Goal: Task Accomplishment & Management: Use online tool/utility

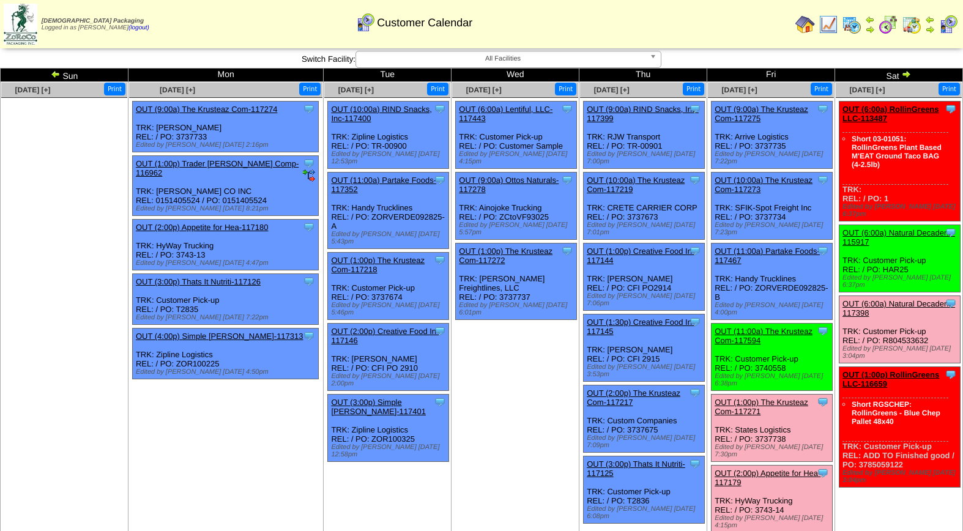
scroll to position [168, 0]
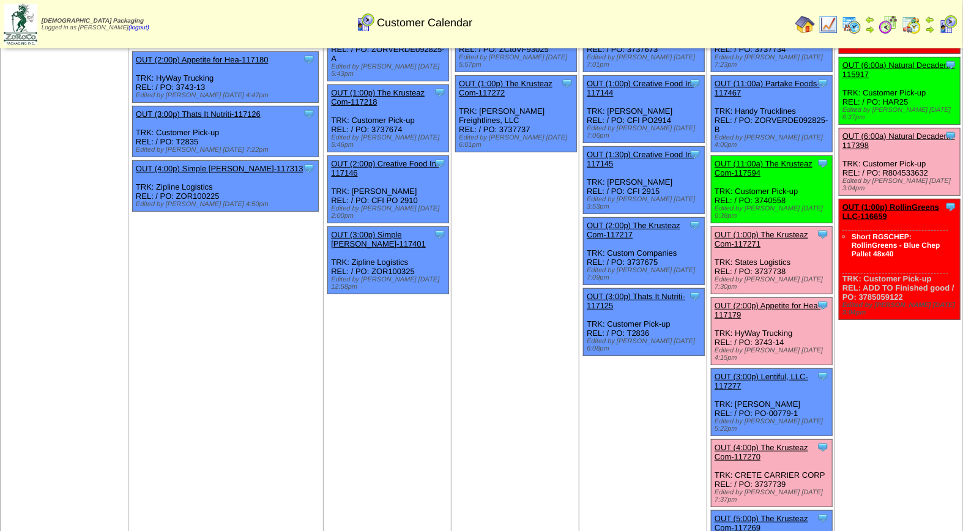
click at [760, 230] on link "OUT (1:00p) The Krusteaz Com-117271" at bounding box center [762, 239] width 94 height 18
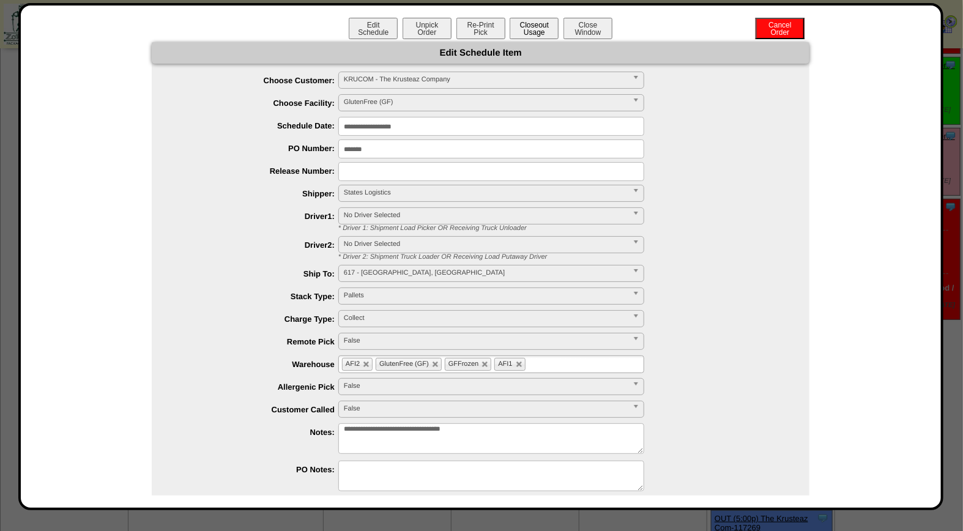
click at [518, 26] on button "Closeout Usage" at bounding box center [534, 28] width 49 height 21
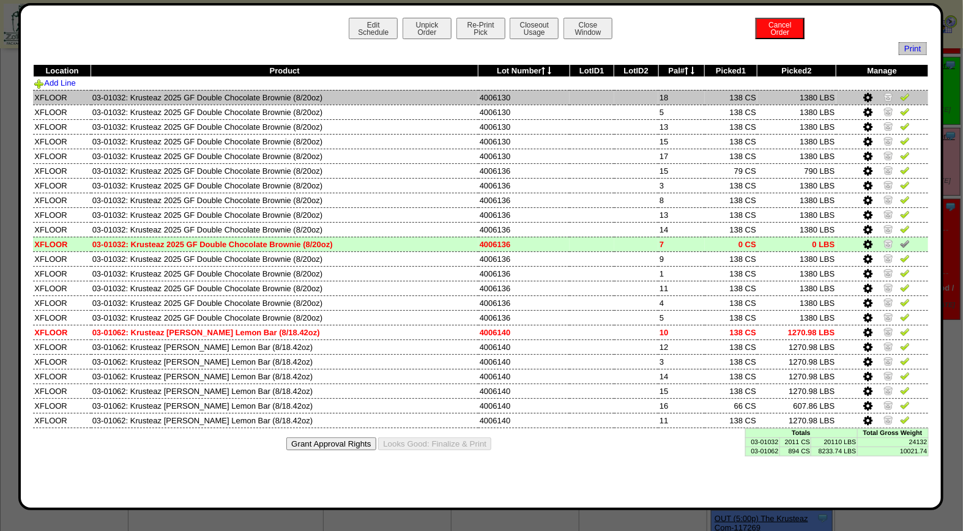
click at [903, 97] on img at bounding box center [905, 97] width 10 height 10
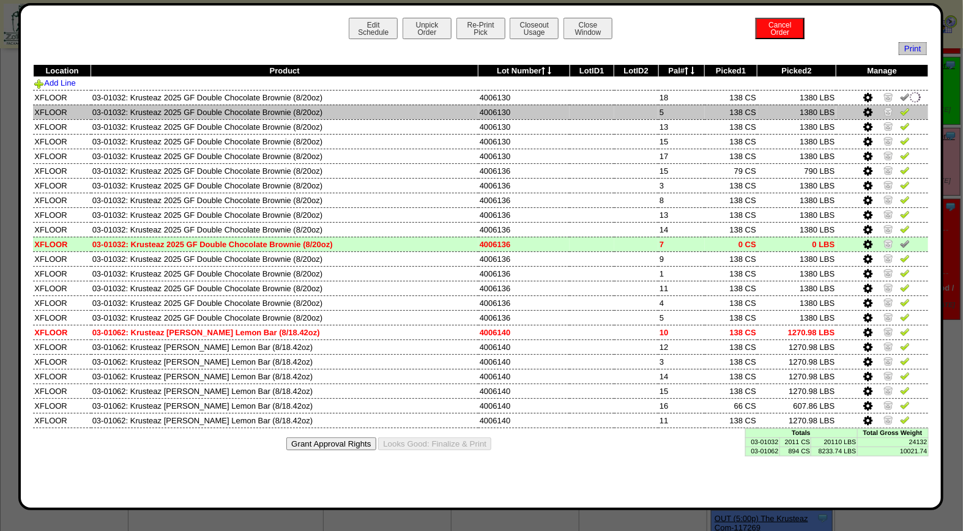
click at [904, 111] on img at bounding box center [905, 111] width 10 height 10
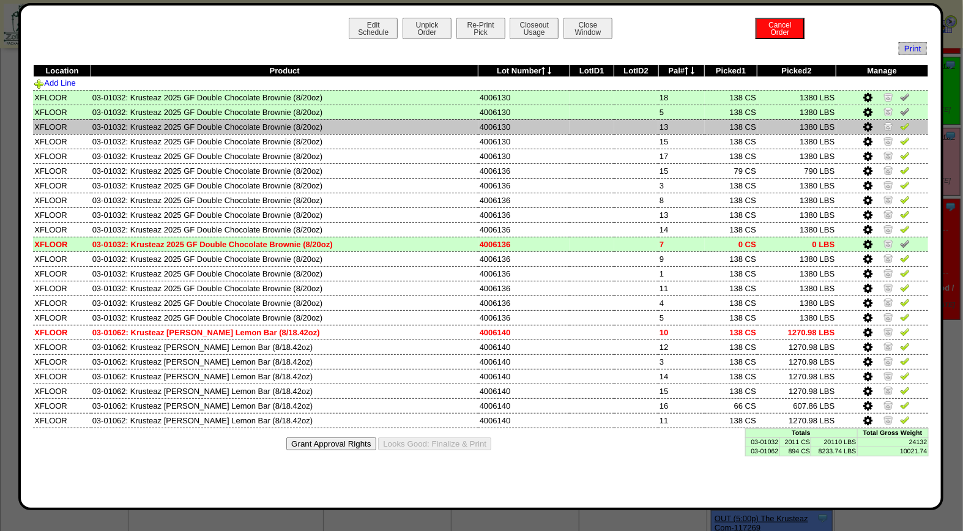
click at [904, 126] on img at bounding box center [905, 126] width 10 height 10
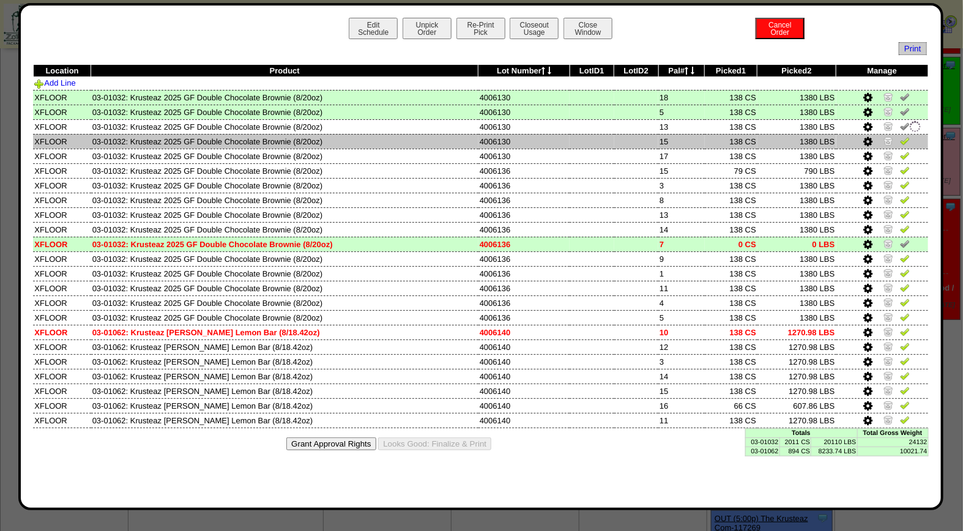
click at [905, 139] on img at bounding box center [905, 141] width 10 height 10
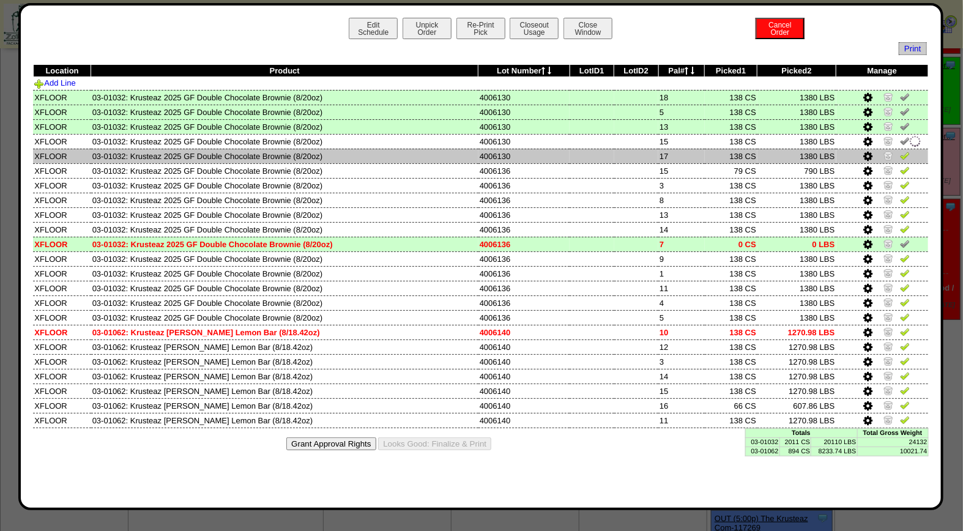
click at [903, 156] on img at bounding box center [905, 156] width 10 height 10
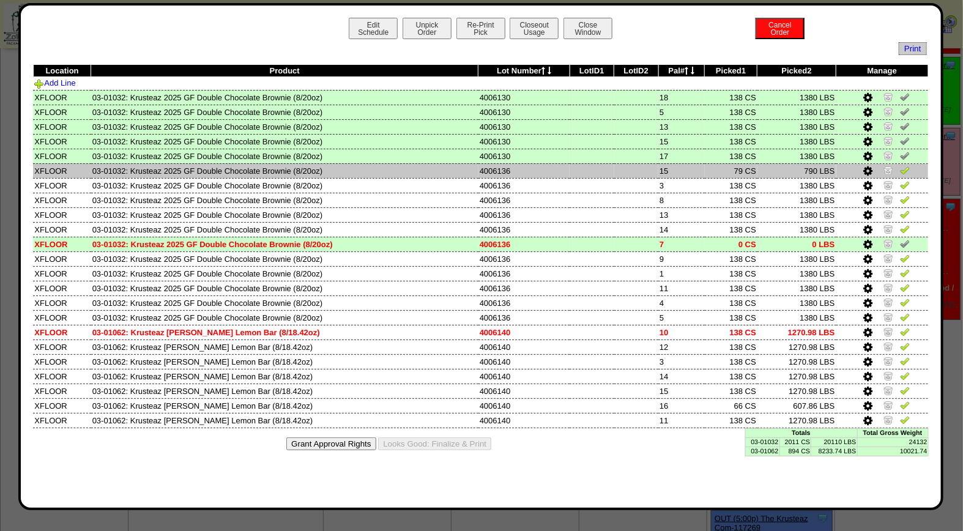
click at [907, 170] on img at bounding box center [905, 170] width 10 height 10
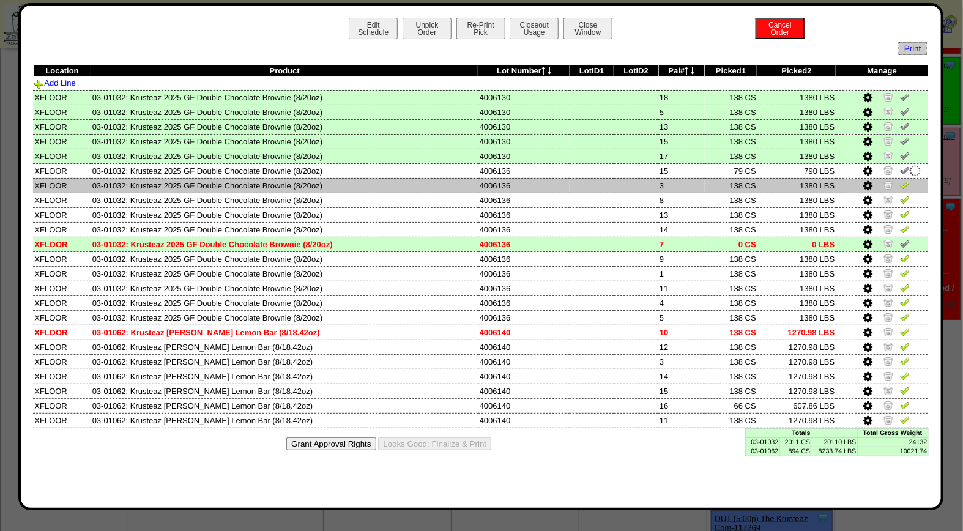
click at [902, 186] on img at bounding box center [905, 185] width 10 height 10
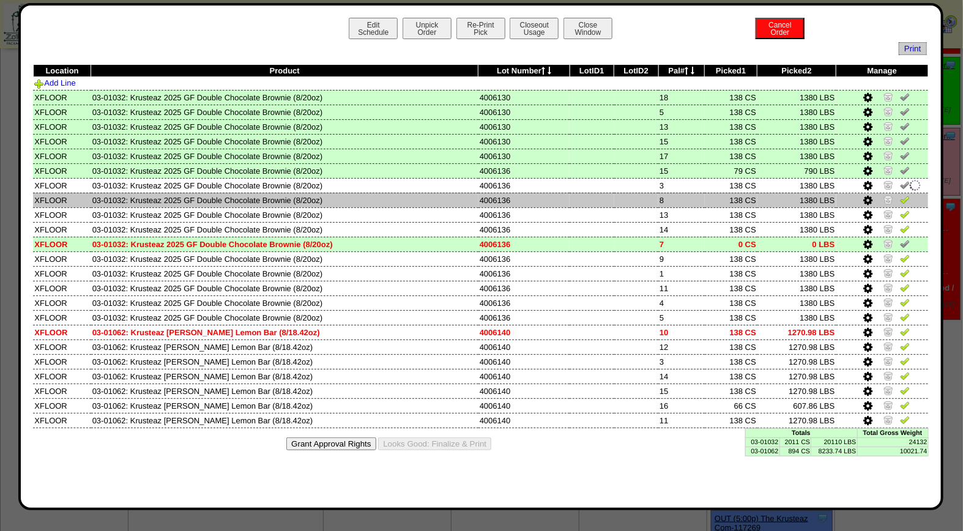
click at [907, 196] on img at bounding box center [905, 200] width 10 height 10
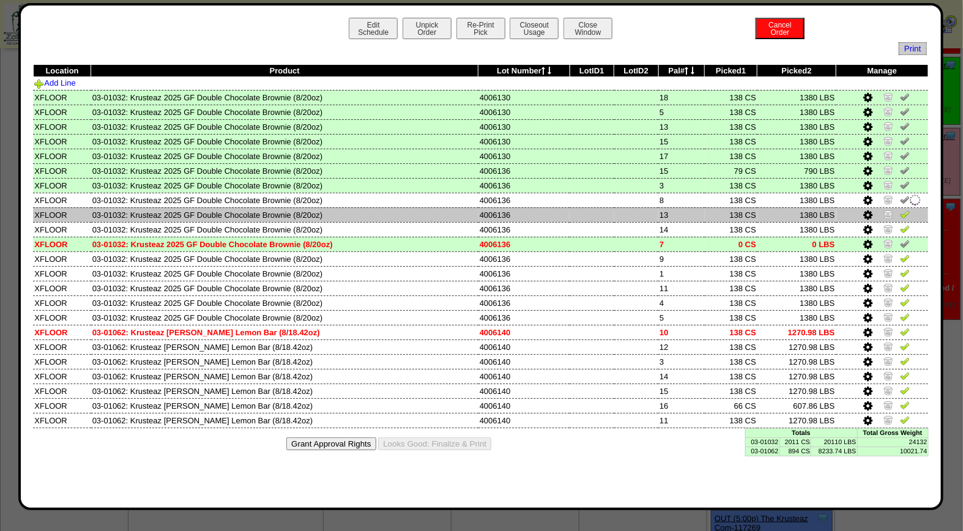
click at [907, 212] on img at bounding box center [905, 214] width 10 height 10
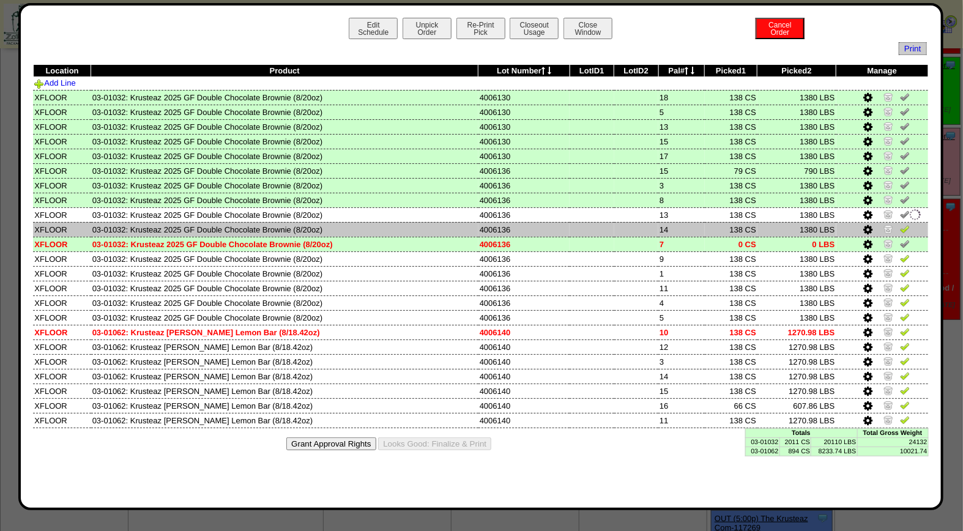
click at [906, 225] on img at bounding box center [905, 229] width 10 height 10
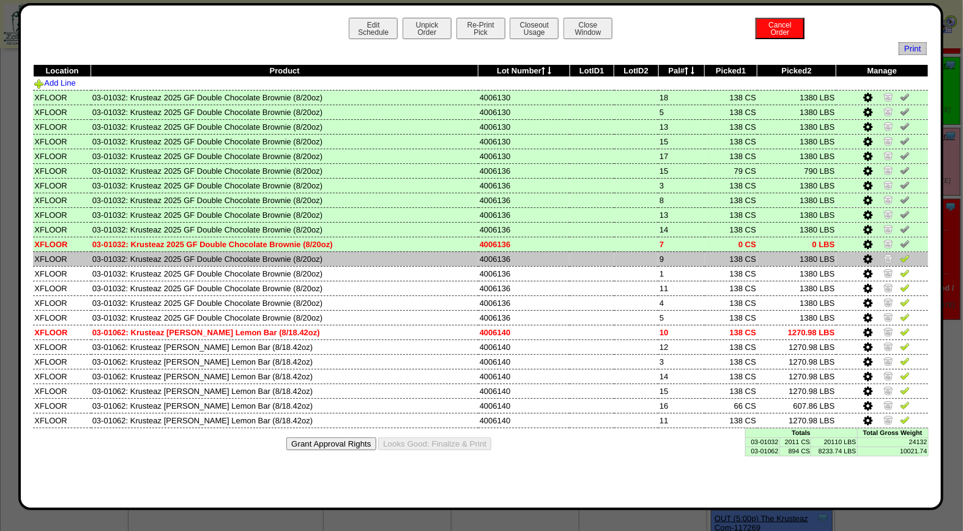
click at [905, 258] on img at bounding box center [905, 258] width 10 height 10
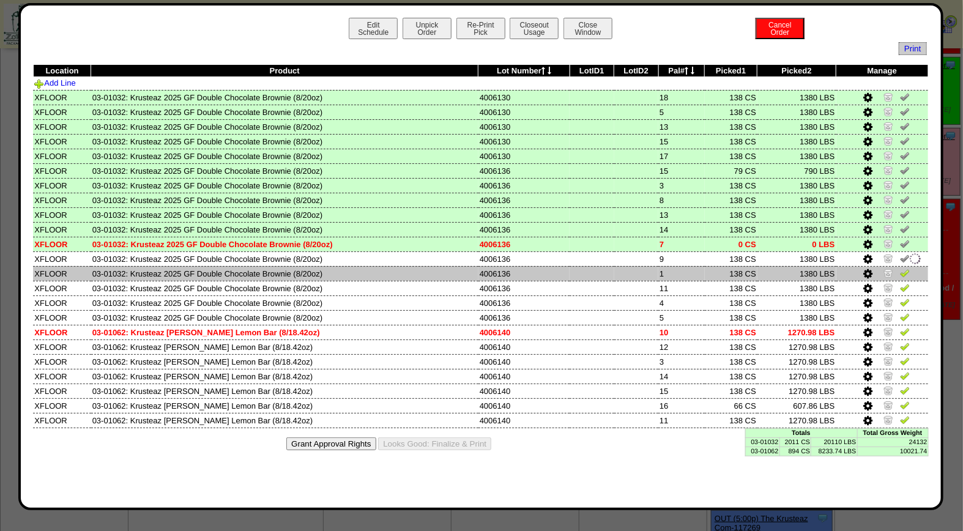
click at [905, 274] on img at bounding box center [905, 273] width 10 height 10
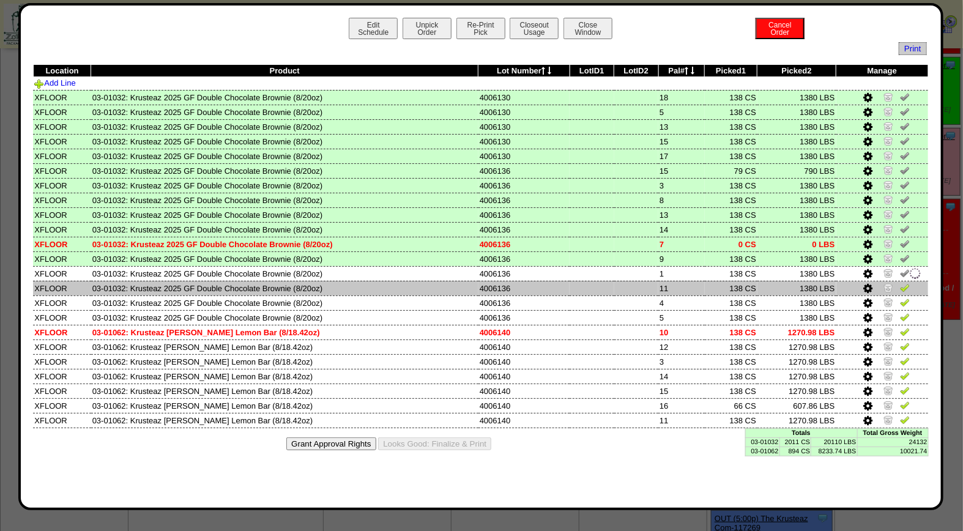
click at [909, 284] on img at bounding box center [905, 288] width 10 height 10
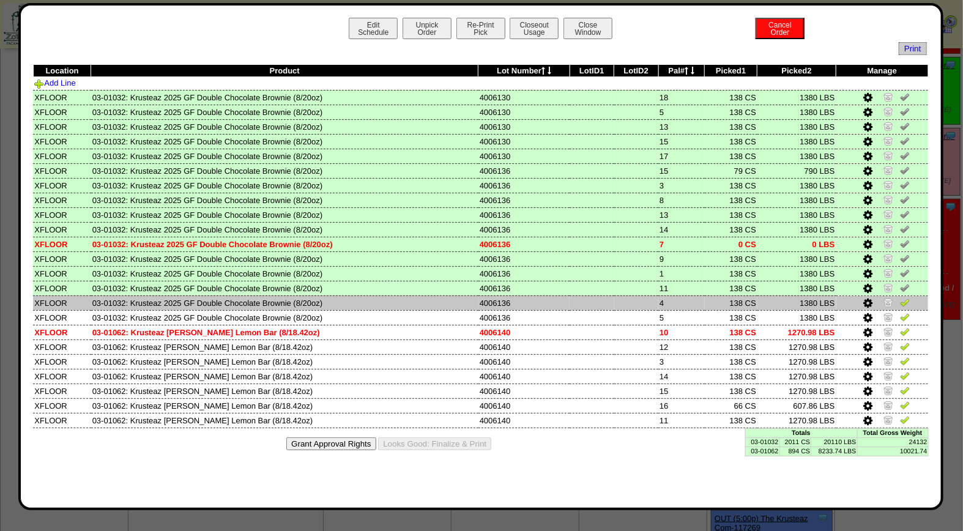
click at [904, 303] on img at bounding box center [905, 302] width 10 height 10
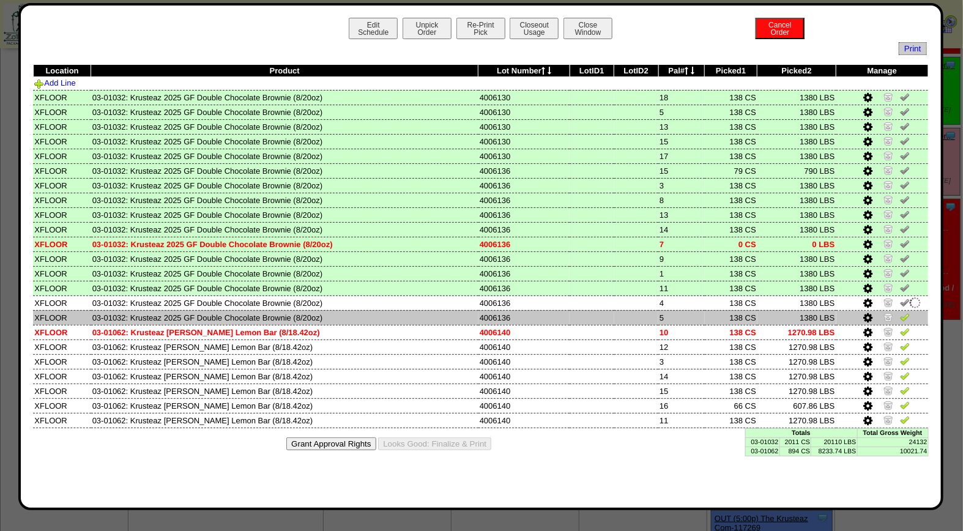
click at [907, 312] on img at bounding box center [905, 317] width 10 height 10
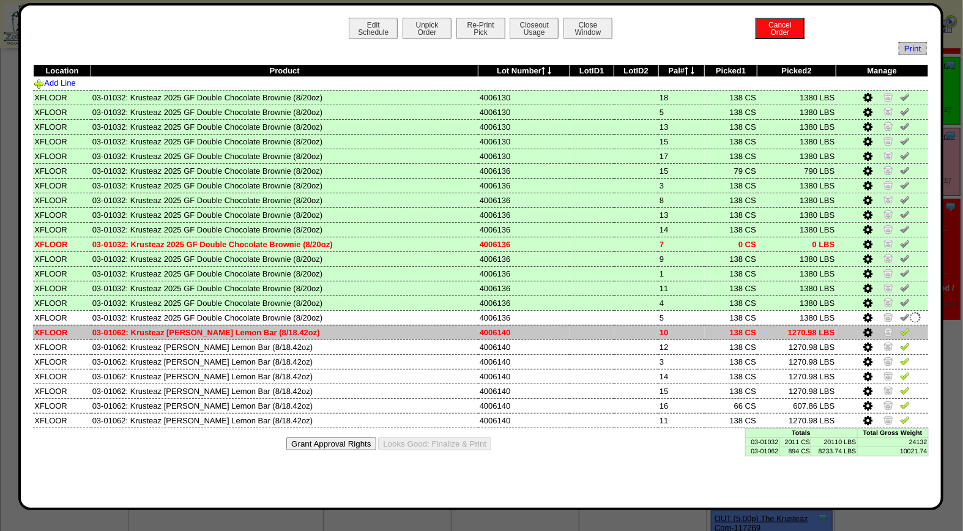
click at [908, 327] on img at bounding box center [905, 332] width 10 height 10
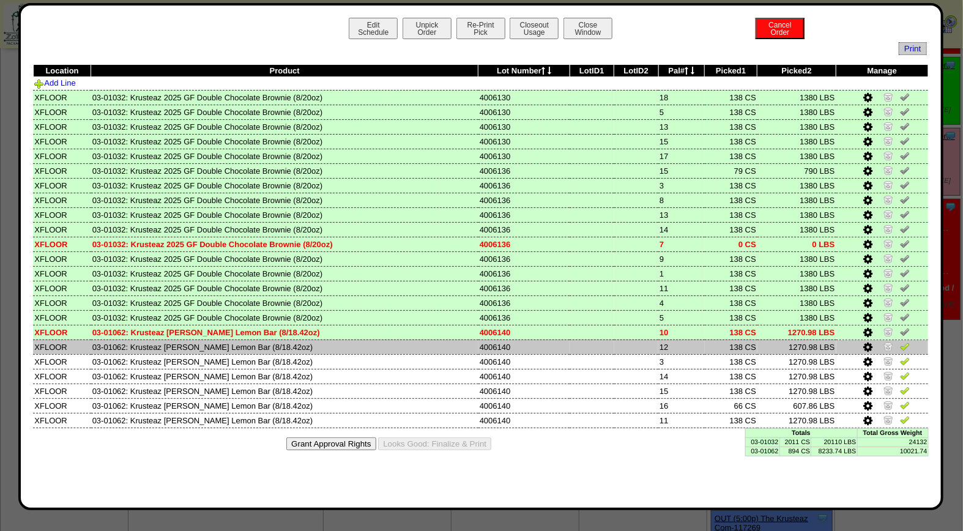
click at [907, 341] on img at bounding box center [905, 346] width 10 height 10
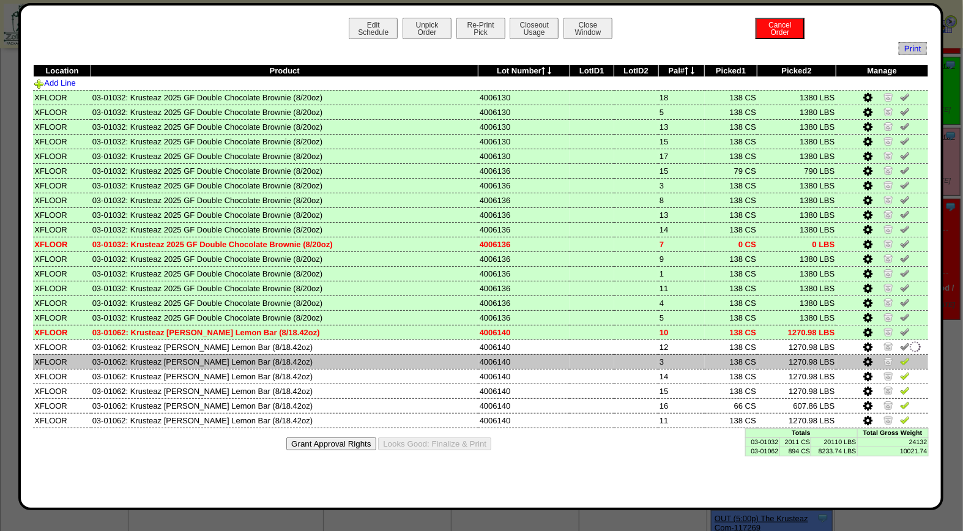
click at [907, 356] on img at bounding box center [905, 361] width 10 height 10
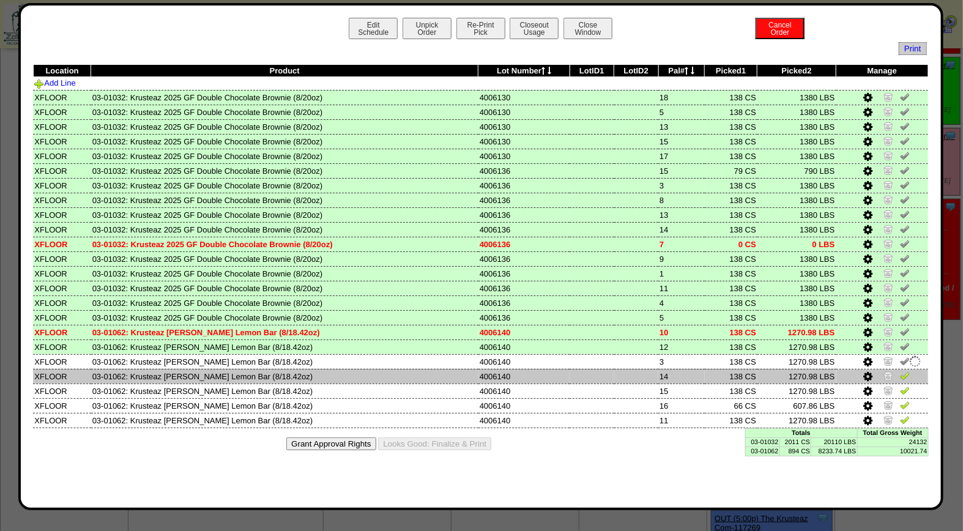
click at [907, 371] on img at bounding box center [905, 376] width 10 height 10
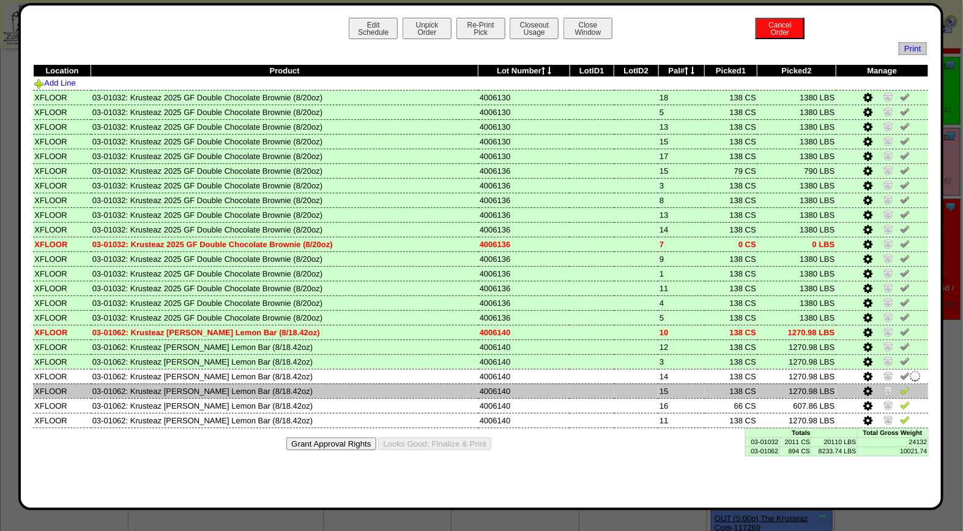
click at [907, 386] on img at bounding box center [905, 390] width 10 height 10
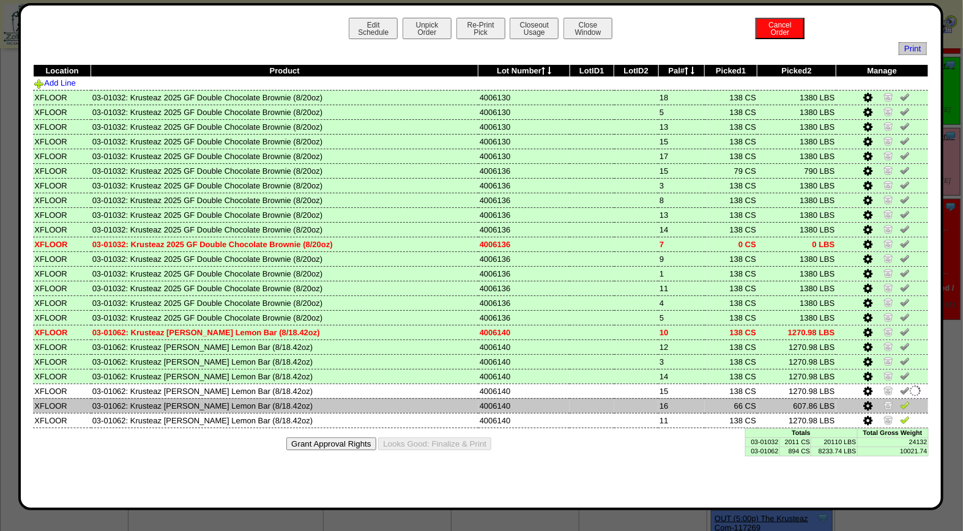
click at [907, 400] on img at bounding box center [905, 405] width 10 height 10
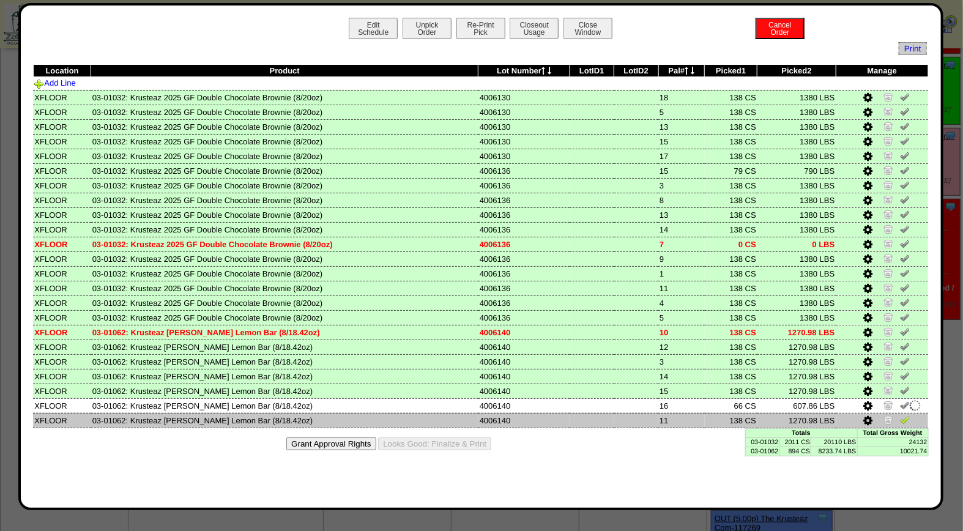
click at [904, 415] on img at bounding box center [905, 420] width 10 height 10
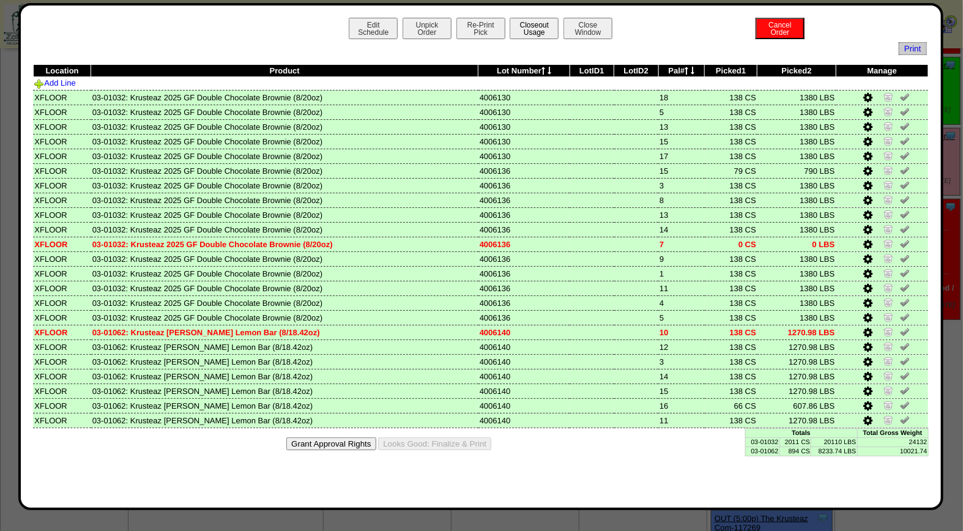
click at [541, 26] on button "Closeout Usage" at bounding box center [534, 28] width 49 height 21
click at [457, 439] on button "Looks Good: Finalize & Print" at bounding box center [434, 443] width 113 height 13
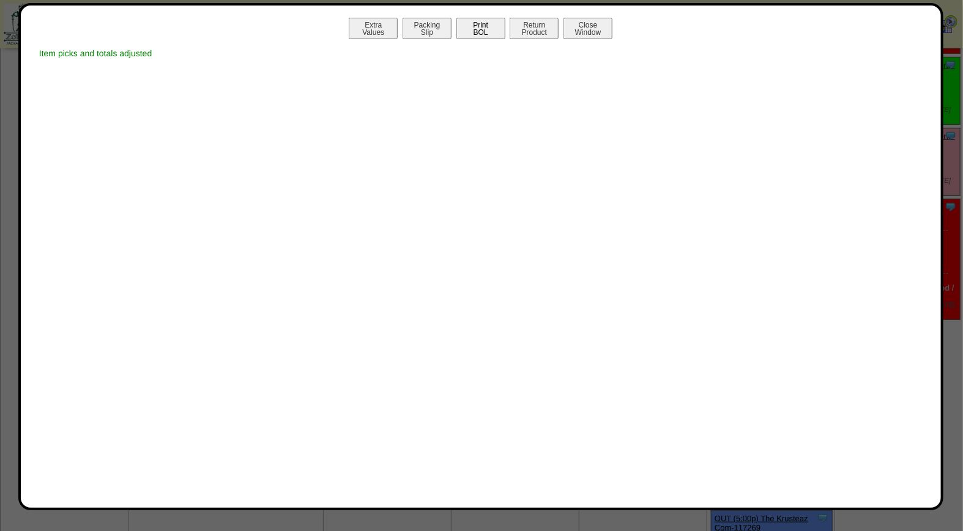
click at [491, 32] on button "Print BOL" at bounding box center [480, 28] width 49 height 21
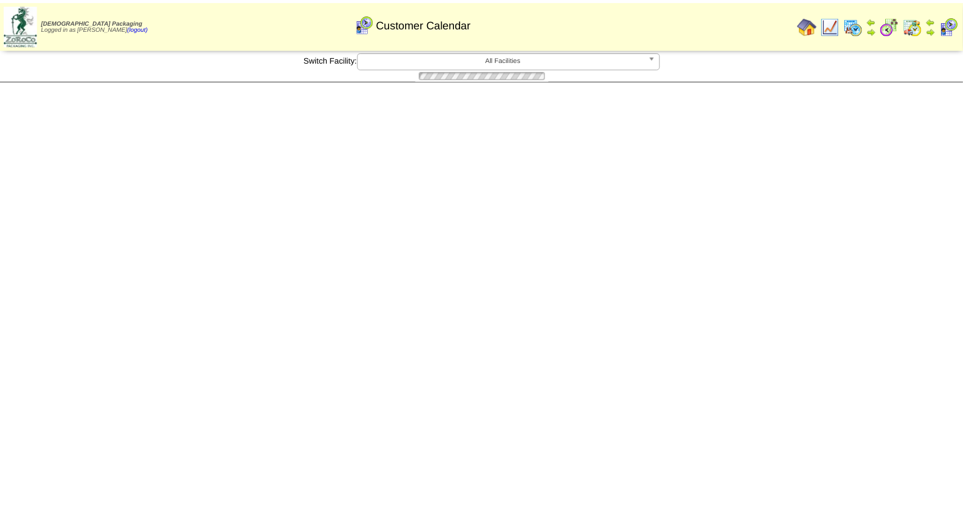
scroll to position [168, 0]
